Goal: Information Seeking & Learning: Learn about a topic

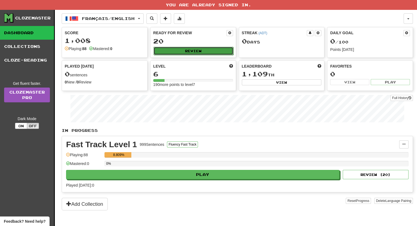
click at [214, 51] on button "Review" at bounding box center [193, 51] width 80 height 8
select select "**"
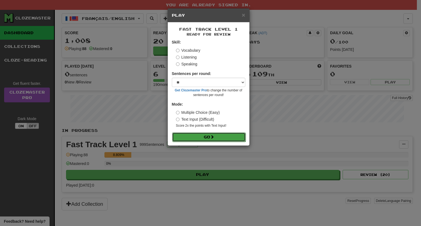
click at [216, 139] on button "Go" at bounding box center [208, 137] width 73 height 9
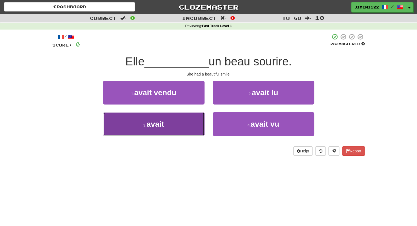
click at [196, 130] on button "3 . avait" at bounding box center [153, 124] width 101 height 24
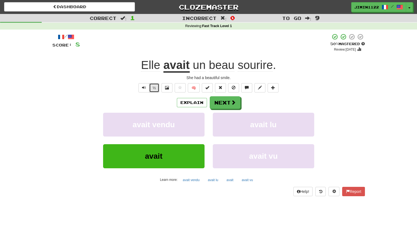
click at [159, 86] on button "½" at bounding box center [154, 87] width 10 height 9
click at [233, 103] on span at bounding box center [233, 102] width 5 height 5
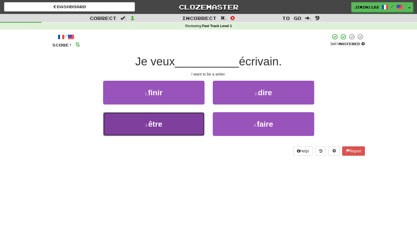
click at [181, 117] on button "3 . être" at bounding box center [153, 124] width 101 height 24
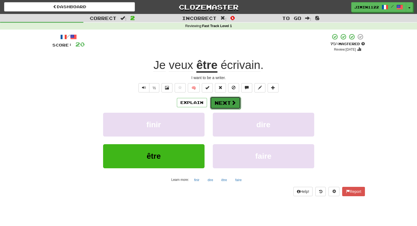
click at [231, 101] on span at bounding box center [233, 102] width 5 height 5
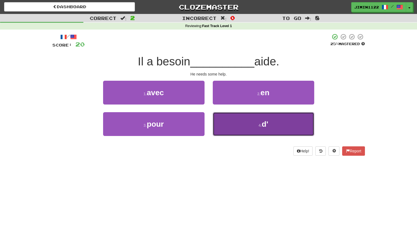
click at [243, 131] on button "4 . d'" at bounding box center [263, 124] width 101 height 24
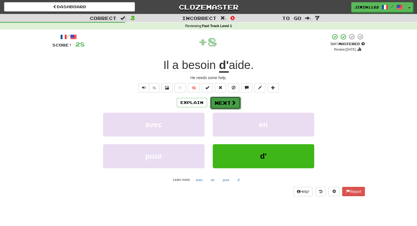
click at [225, 101] on button "Next" at bounding box center [225, 103] width 31 height 13
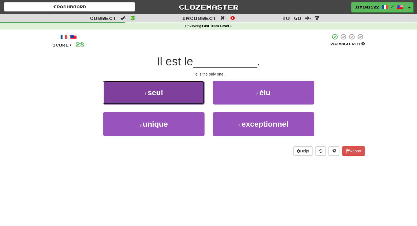
click at [200, 100] on button "1 . seul" at bounding box center [153, 93] width 101 height 24
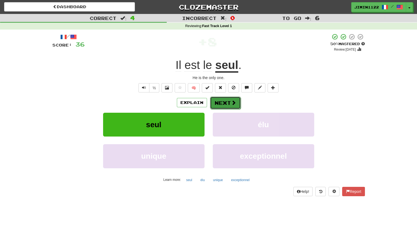
click at [225, 102] on button "Next" at bounding box center [225, 103] width 31 height 13
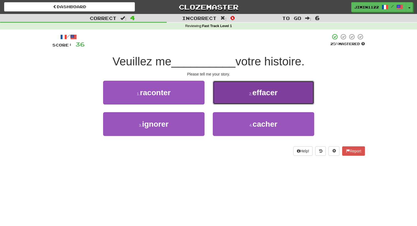
click at [225, 103] on button "2 . effacer" at bounding box center [263, 93] width 101 height 24
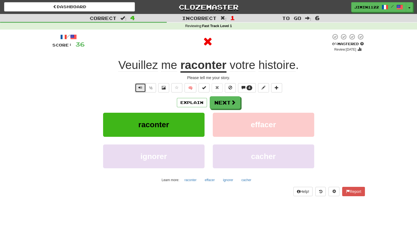
click at [142, 87] on span "Text-to-speech controls" at bounding box center [140, 88] width 4 height 4
click at [194, 103] on button "Explain" at bounding box center [192, 102] width 30 height 9
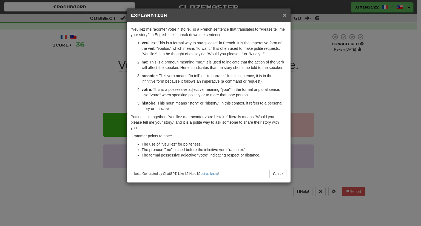
click at [284, 13] on span "×" at bounding box center [284, 15] width 3 height 6
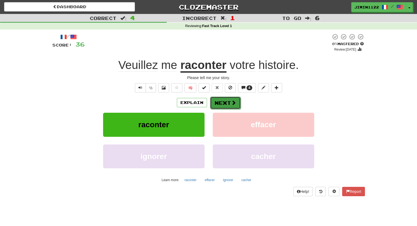
click at [225, 105] on button "Next" at bounding box center [225, 103] width 31 height 13
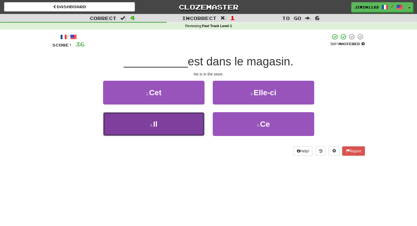
click at [189, 120] on button "3 . Il" at bounding box center [153, 124] width 101 height 24
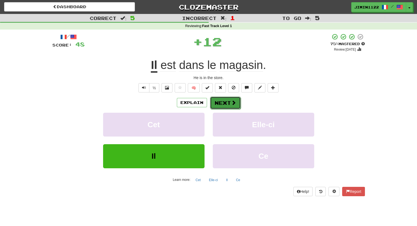
click at [230, 105] on button "Next" at bounding box center [225, 103] width 31 height 13
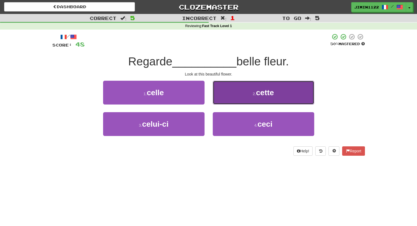
click at [233, 96] on button "2 . cette" at bounding box center [263, 93] width 101 height 24
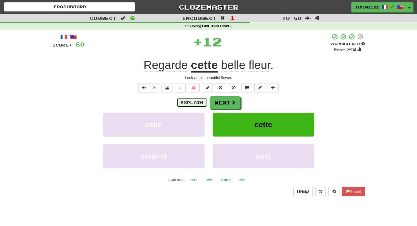
click at [197, 101] on button "Explain" at bounding box center [192, 102] width 30 height 9
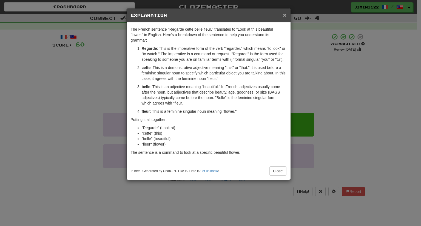
click at [284, 14] on span "×" at bounding box center [284, 15] width 3 height 6
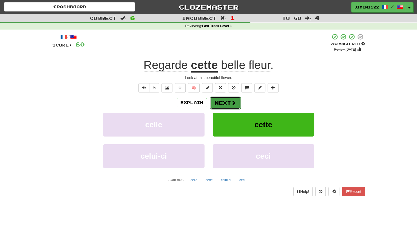
click at [231, 103] on span at bounding box center [233, 102] width 5 height 5
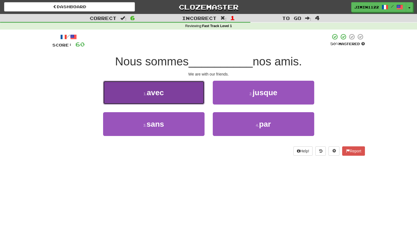
click at [195, 95] on button "1 . avec" at bounding box center [153, 93] width 101 height 24
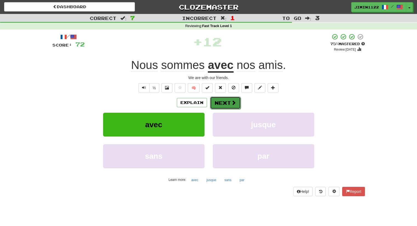
click at [234, 102] on span at bounding box center [233, 102] width 5 height 5
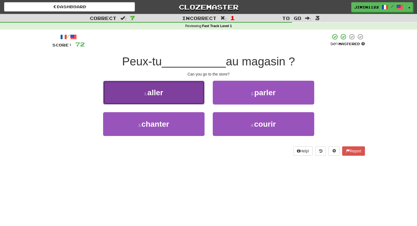
click at [198, 96] on button "1 . aller" at bounding box center [153, 93] width 101 height 24
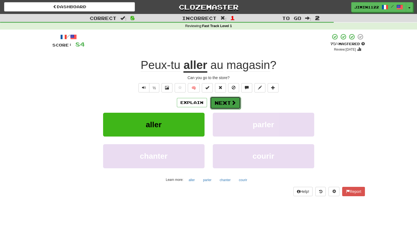
click at [231, 103] on span at bounding box center [233, 102] width 5 height 5
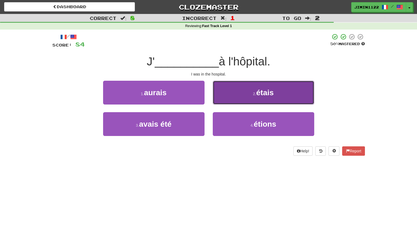
click at [238, 101] on button "2 . étais" at bounding box center [263, 93] width 101 height 24
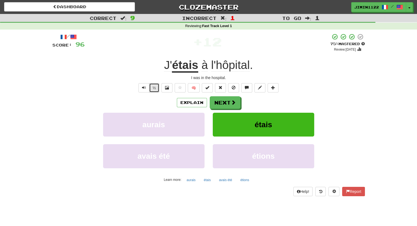
click at [155, 87] on button "½" at bounding box center [154, 87] width 10 height 9
click at [228, 105] on button "Next" at bounding box center [225, 103] width 31 height 13
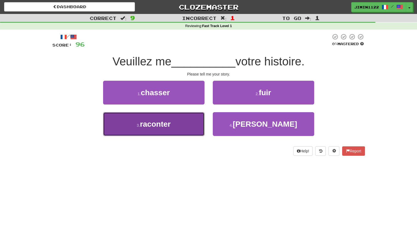
click at [191, 116] on button "3 . raconter" at bounding box center [153, 124] width 101 height 24
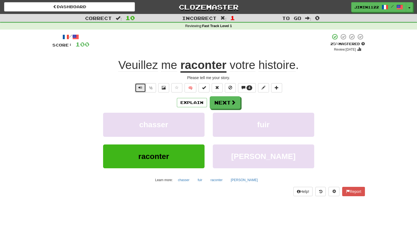
click at [142, 87] on span "Text-to-speech controls" at bounding box center [140, 88] width 4 height 4
click at [219, 109] on div "Explain Next chasser fuir raconter renier Learn more: chasser fuir raconter ren…" at bounding box center [208, 140] width 312 height 88
click at [223, 104] on button "Next" at bounding box center [225, 103] width 31 height 13
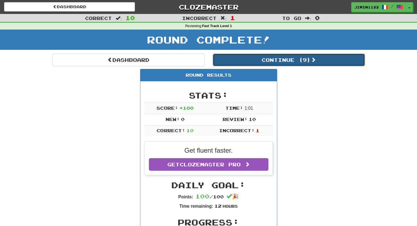
click at [265, 63] on button "Continue ( 9 )" at bounding box center [289, 60] width 152 height 13
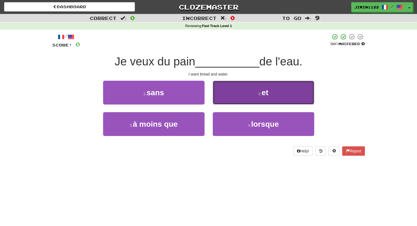
click at [215, 101] on button "2 . et" at bounding box center [263, 93] width 101 height 24
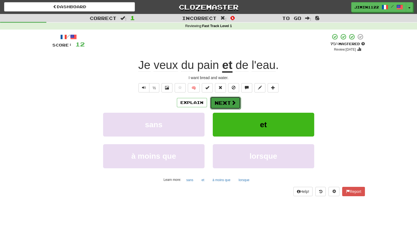
click at [228, 102] on button "Next" at bounding box center [225, 103] width 31 height 13
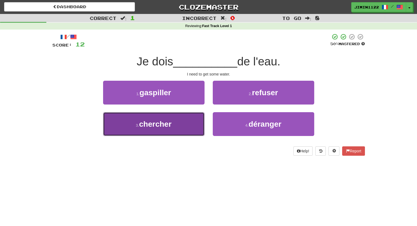
click at [177, 122] on button "3 . chercher" at bounding box center [153, 124] width 101 height 24
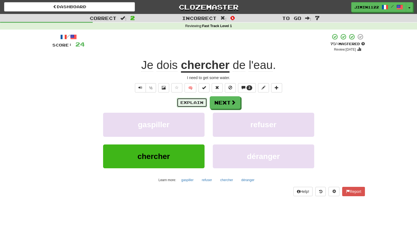
click at [199, 102] on button "Explain" at bounding box center [192, 102] width 30 height 9
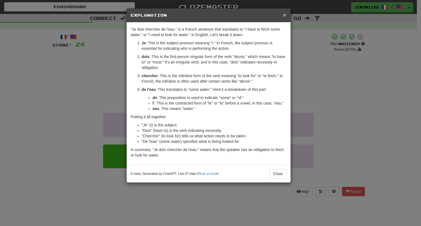
click at [286, 13] on span "×" at bounding box center [284, 15] width 3 height 6
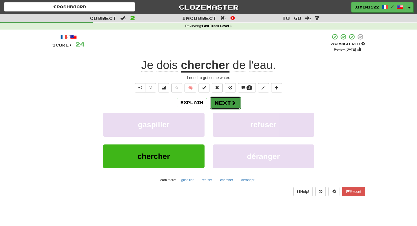
click at [232, 102] on span at bounding box center [233, 102] width 5 height 5
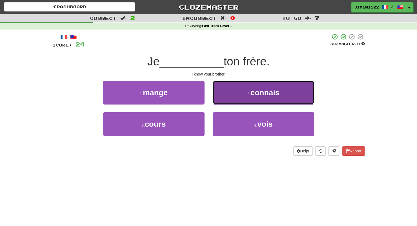
click at [238, 96] on button "2 . connais" at bounding box center [263, 93] width 101 height 24
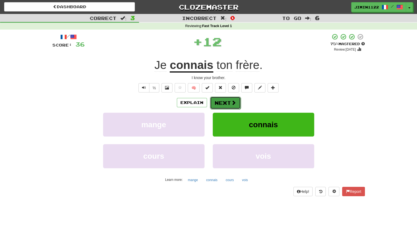
click at [233, 106] on button "Next" at bounding box center [225, 103] width 31 height 13
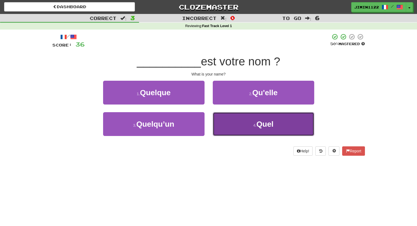
click at [235, 124] on button "4 . Quel" at bounding box center [263, 124] width 101 height 24
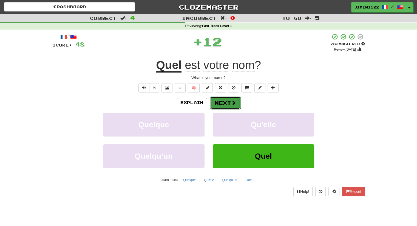
click at [227, 105] on button "Next" at bounding box center [225, 103] width 31 height 13
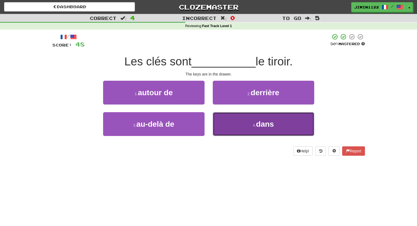
click at [232, 129] on button "4 . dans" at bounding box center [263, 124] width 101 height 24
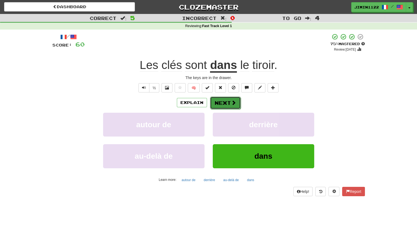
click at [231, 103] on span at bounding box center [233, 102] width 5 height 5
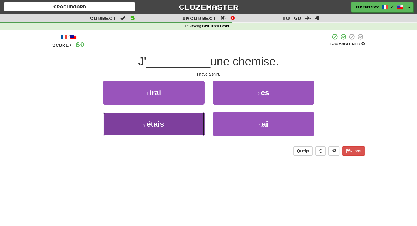
click at [193, 125] on button "3 . étais" at bounding box center [153, 124] width 101 height 24
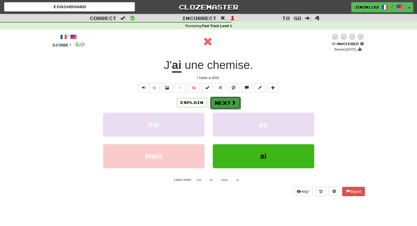
click at [214, 104] on button "Next" at bounding box center [225, 103] width 31 height 13
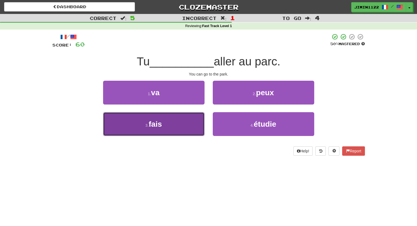
click at [197, 121] on button "3 . fais" at bounding box center [153, 124] width 101 height 24
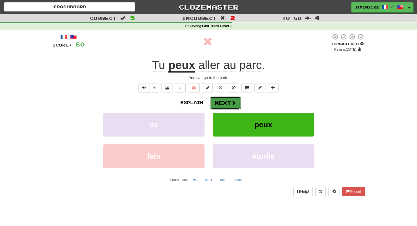
click at [220, 100] on button "Next" at bounding box center [225, 103] width 31 height 13
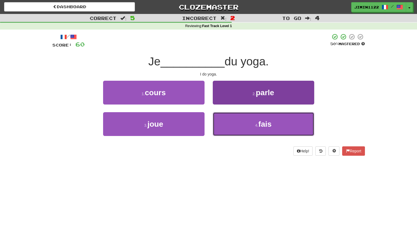
click at [226, 120] on button "4 . fais" at bounding box center [263, 124] width 101 height 24
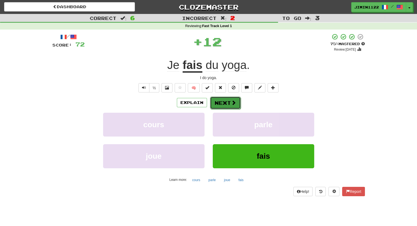
click at [234, 102] on span at bounding box center [233, 102] width 5 height 5
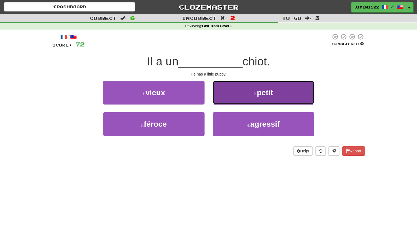
click at [234, 103] on button "2 . petit" at bounding box center [263, 93] width 101 height 24
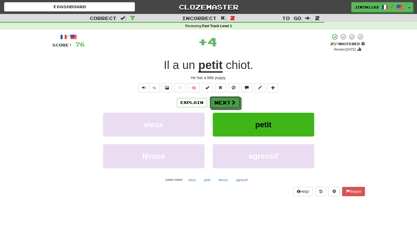
click at [234, 104] on span at bounding box center [233, 102] width 5 height 5
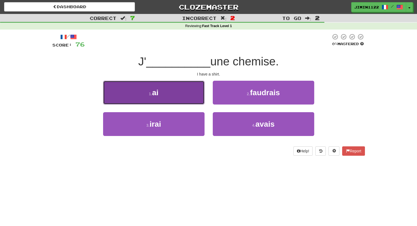
click at [190, 103] on button "1 . ai" at bounding box center [153, 93] width 101 height 24
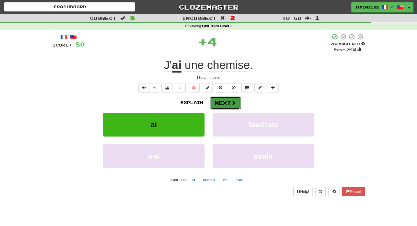
click at [223, 101] on button "Next" at bounding box center [225, 103] width 31 height 13
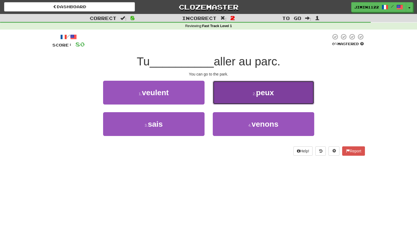
click at [223, 101] on button "2 . peux" at bounding box center [263, 93] width 101 height 24
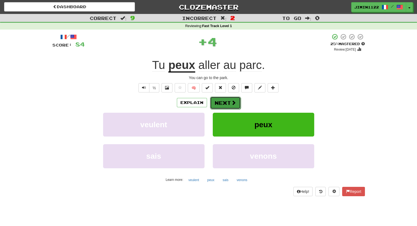
click at [229, 104] on button "Next" at bounding box center [225, 103] width 31 height 13
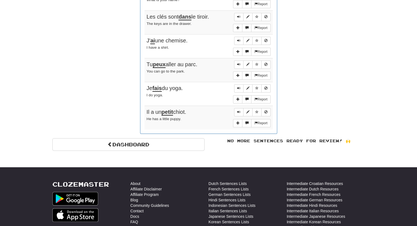
scroll to position [520, 0]
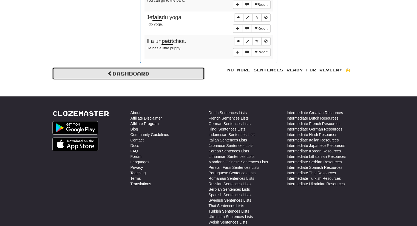
click at [182, 71] on link "Dashboard" at bounding box center [128, 73] width 152 height 13
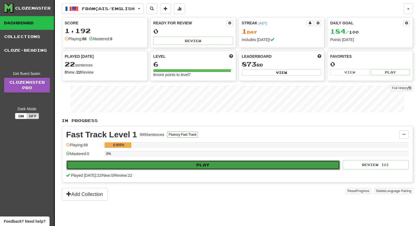
click at [216, 164] on button "Play" at bounding box center [202, 164] width 273 height 9
select select "**"
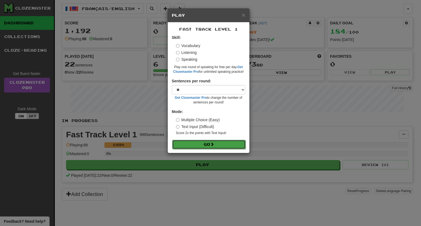
click at [219, 147] on button "Go" at bounding box center [208, 144] width 73 height 9
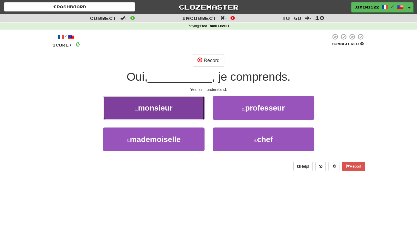
click at [190, 102] on button "1 . monsieur" at bounding box center [153, 108] width 101 height 24
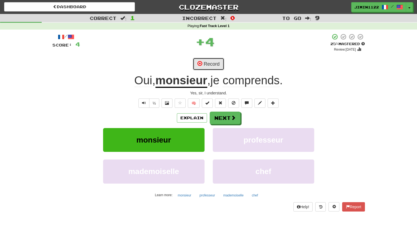
click at [201, 65] on span at bounding box center [199, 63] width 5 height 5
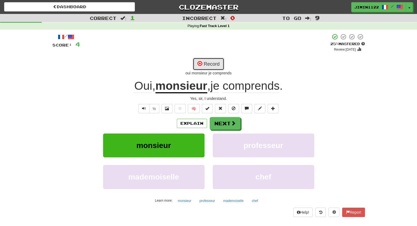
click at [219, 65] on button "Record" at bounding box center [208, 64] width 31 height 13
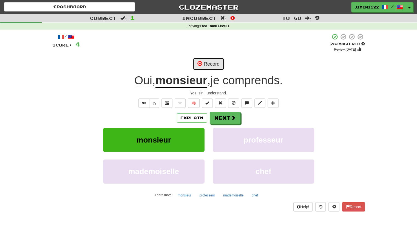
click at [211, 70] on button "Record" at bounding box center [208, 64] width 31 height 13
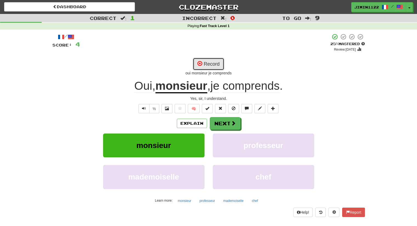
click at [214, 69] on button "Record" at bounding box center [208, 64] width 31 height 13
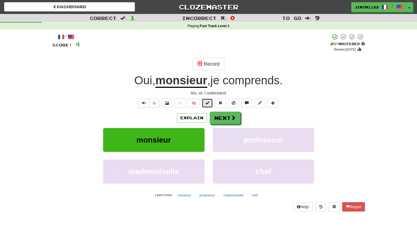
click at [205, 105] on button at bounding box center [207, 103] width 11 height 9
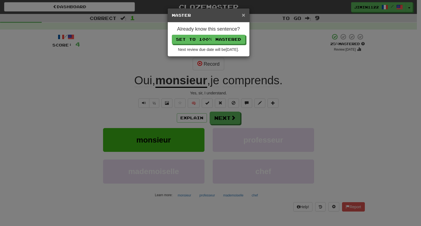
click at [242, 15] on span "×" at bounding box center [243, 15] width 3 height 6
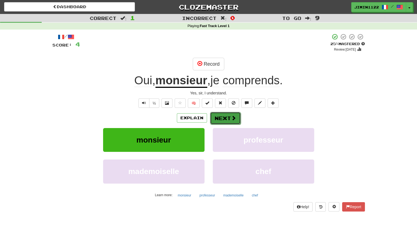
click at [226, 118] on button "Next" at bounding box center [225, 118] width 31 height 13
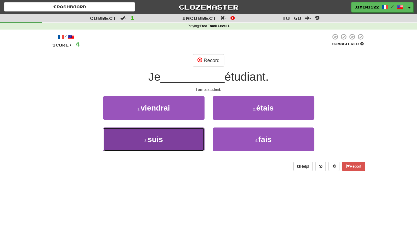
click at [190, 140] on button "3 . suis" at bounding box center [153, 140] width 101 height 24
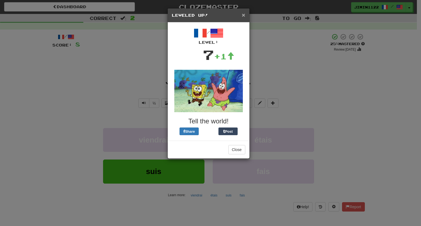
click at [242, 14] on span "×" at bounding box center [243, 15] width 3 height 6
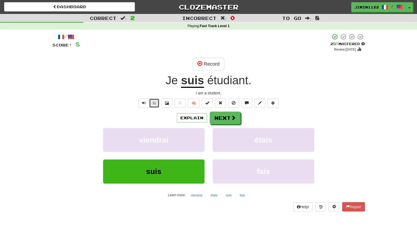
click at [155, 103] on button "½" at bounding box center [154, 103] width 10 height 9
click at [217, 65] on button "Record" at bounding box center [208, 64] width 31 height 13
click at [220, 116] on button "Next" at bounding box center [225, 118] width 31 height 13
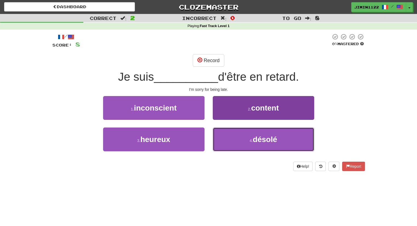
click at [222, 134] on button "4 . désolé" at bounding box center [263, 140] width 101 height 24
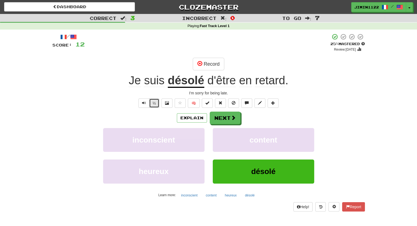
click at [156, 103] on button "½" at bounding box center [154, 103] width 10 height 9
click at [231, 119] on span at bounding box center [233, 118] width 5 height 5
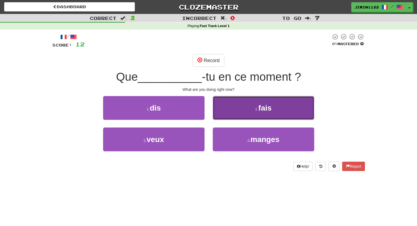
click at [237, 116] on button "2 . fais" at bounding box center [263, 108] width 101 height 24
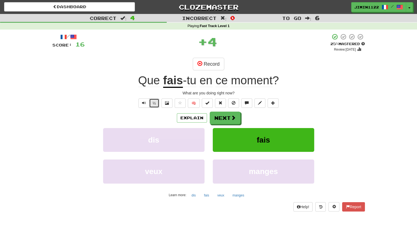
click at [155, 102] on button "½" at bounding box center [154, 103] width 10 height 9
click at [153, 104] on button "½" at bounding box center [154, 103] width 10 height 9
click at [201, 63] on span at bounding box center [199, 63] width 5 height 5
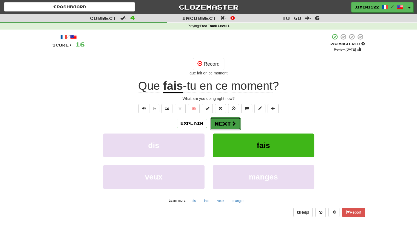
click at [215, 125] on button "Next" at bounding box center [225, 123] width 31 height 13
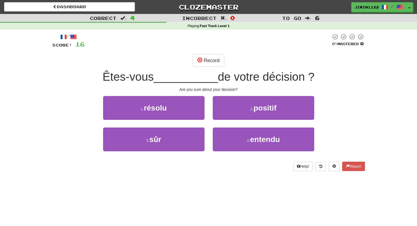
click at [238, 120] on div "2 . positif" at bounding box center [263, 111] width 110 height 31
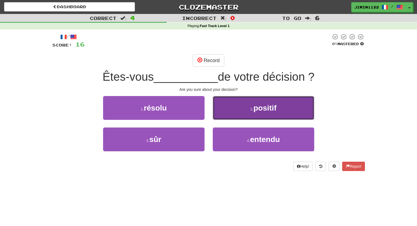
click at [242, 117] on button "2 . positif" at bounding box center [263, 108] width 101 height 24
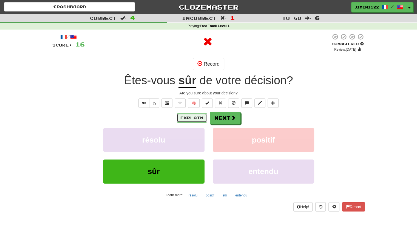
click at [189, 116] on button "Explain" at bounding box center [192, 117] width 30 height 9
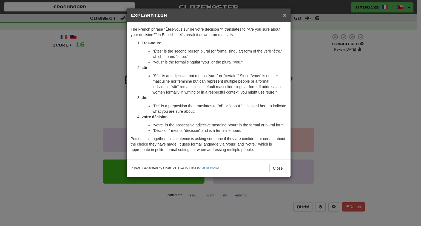
click at [285, 16] on span "×" at bounding box center [284, 15] width 3 height 6
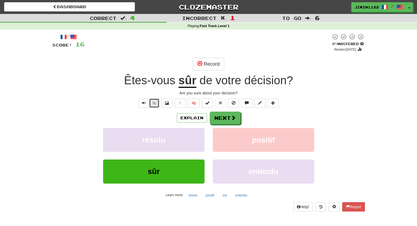
click at [156, 106] on button "½" at bounding box center [154, 103] width 10 height 9
click at [155, 104] on button "½" at bounding box center [154, 103] width 10 height 9
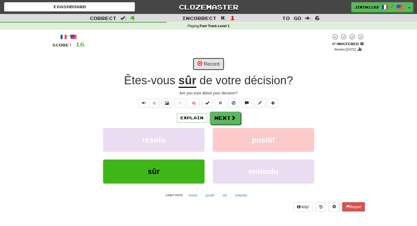
click at [205, 65] on button "Record" at bounding box center [208, 64] width 31 height 13
click at [227, 119] on button "Next" at bounding box center [225, 118] width 31 height 13
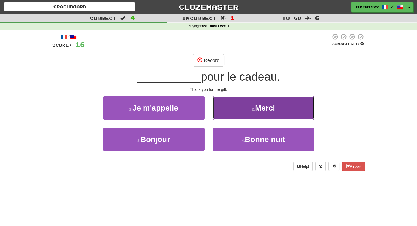
click at [236, 113] on button "2 . Merci" at bounding box center [263, 108] width 101 height 24
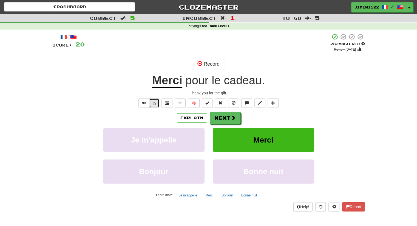
click at [158, 102] on button "½" at bounding box center [154, 103] width 10 height 9
click at [210, 69] on button "Record" at bounding box center [208, 64] width 31 height 13
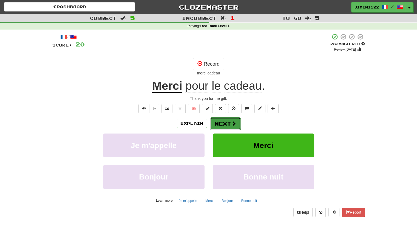
click at [232, 126] on button "Next" at bounding box center [225, 123] width 31 height 13
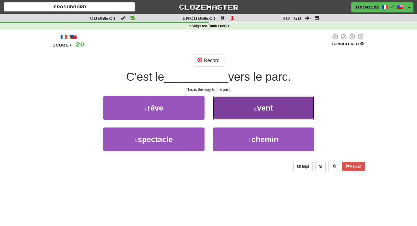
click at [240, 114] on button "2 . vent" at bounding box center [263, 108] width 101 height 24
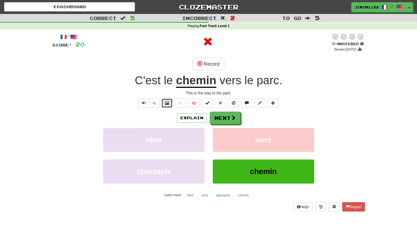
click at [168, 103] on span at bounding box center [167, 103] width 4 height 4
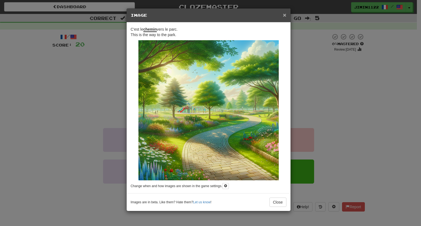
drag, startPoint x: 285, startPoint y: 14, endPoint x: 269, endPoint y: 20, distance: 16.7
click at [285, 15] on span "×" at bounding box center [284, 15] width 3 height 6
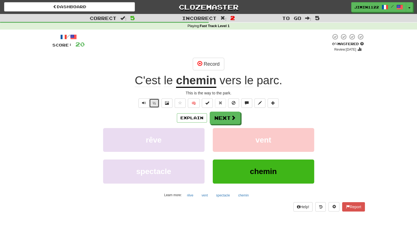
click at [157, 102] on button "½" at bounding box center [154, 103] width 10 height 9
click at [152, 103] on button "½" at bounding box center [154, 103] width 10 height 9
click at [213, 68] on button "Record" at bounding box center [208, 64] width 31 height 13
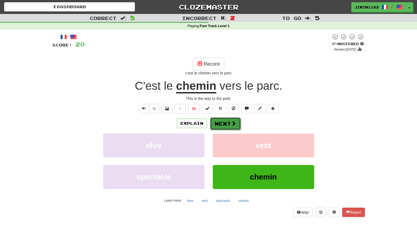
click at [234, 125] on span at bounding box center [233, 123] width 5 height 5
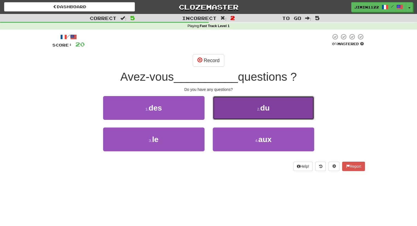
click at [244, 111] on button "2 . du" at bounding box center [263, 108] width 101 height 24
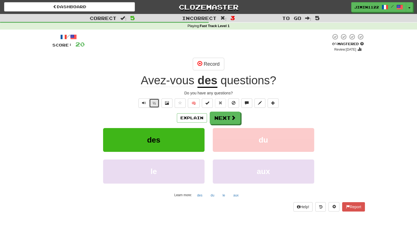
click at [155, 103] on button "½" at bounding box center [154, 103] width 10 height 9
click at [158, 104] on button "½" at bounding box center [154, 103] width 10 height 9
click at [211, 66] on button "Record" at bounding box center [208, 64] width 31 height 13
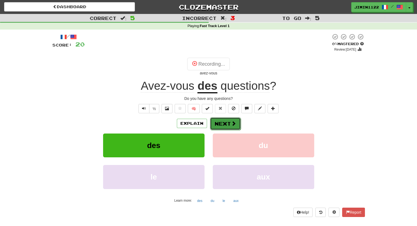
click at [229, 126] on button "Next" at bounding box center [225, 123] width 31 height 13
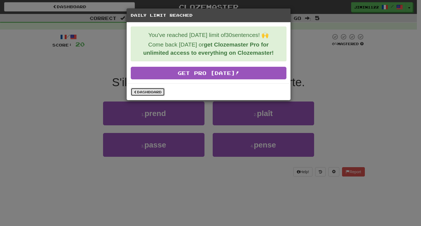
click at [157, 94] on link "Dashboard" at bounding box center [148, 92] width 34 height 8
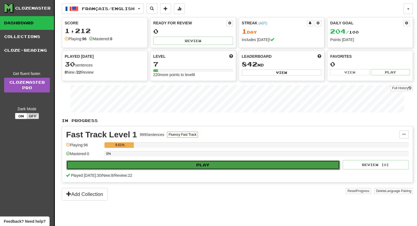
click at [203, 165] on button "Play" at bounding box center [202, 164] width 273 height 9
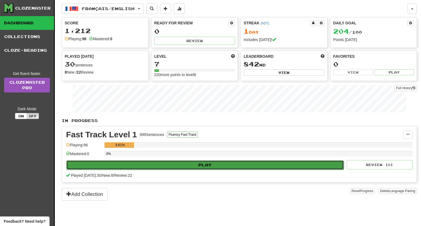
select select "**"
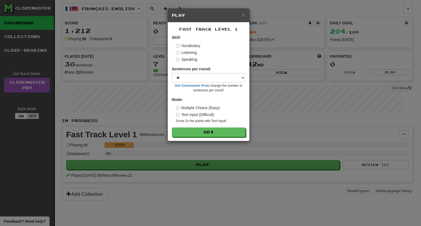
click at [179, 51] on label "Listening" at bounding box center [186, 52] width 21 height 5
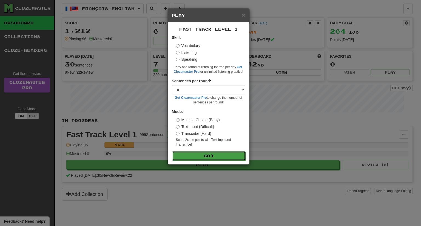
click at [201, 155] on button "Go" at bounding box center [208, 155] width 73 height 9
click at [242, 12] on span "×" at bounding box center [243, 15] width 3 height 6
